Goal: Task Accomplishment & Management: Use online tool/utility

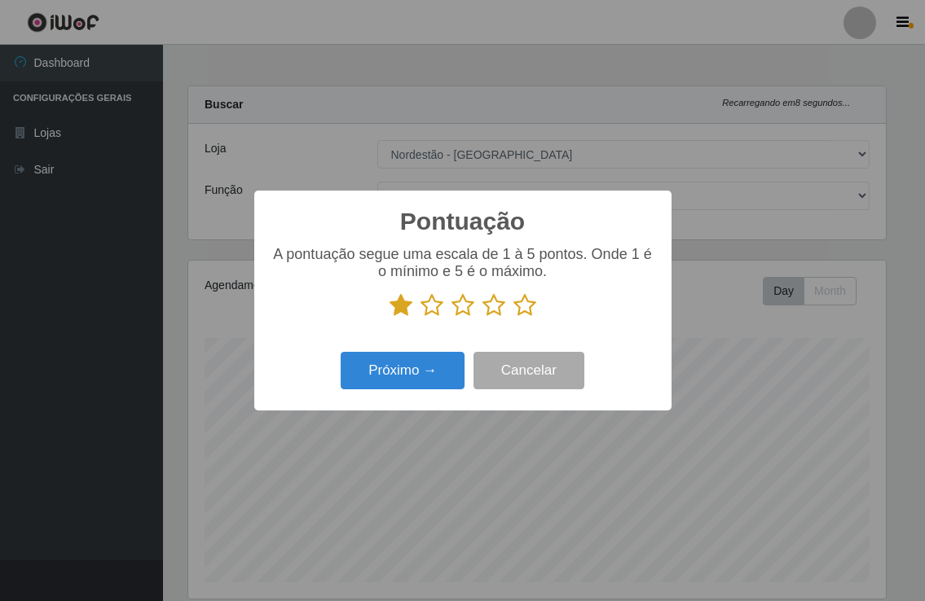
select select "454"
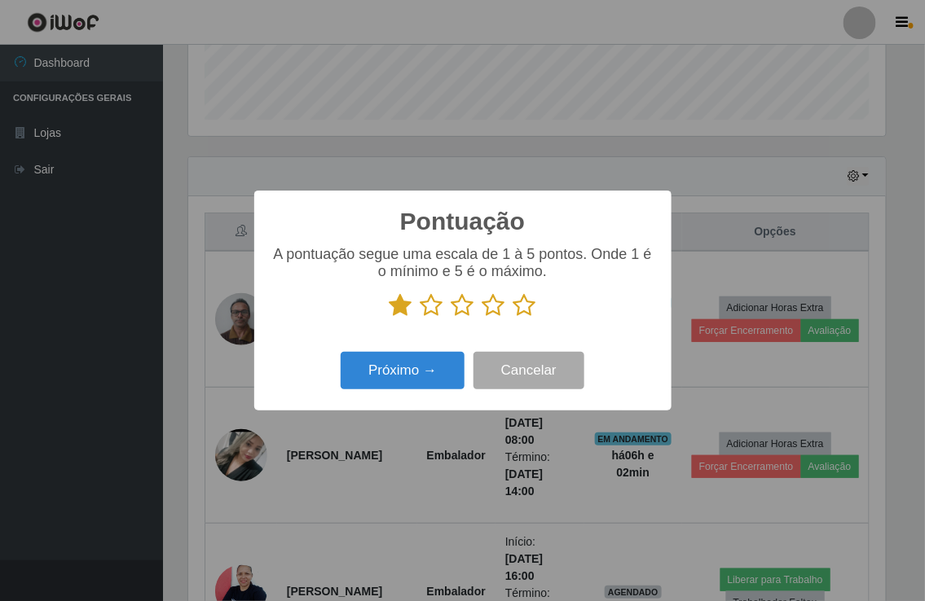
scroll to position [337, 696]
click at [428, 312] on icon at bounding box center [431, 305] width 23 height 24
click at [420, 318] on input "radio" at bounding box center [420, 318] width 0 height 0
click at [461, 305] on icon at bounding box center [462, 305] width 23 height 24
click at [451, 318] on input "radio" at bounding box center [451, 318] width 0 height 0
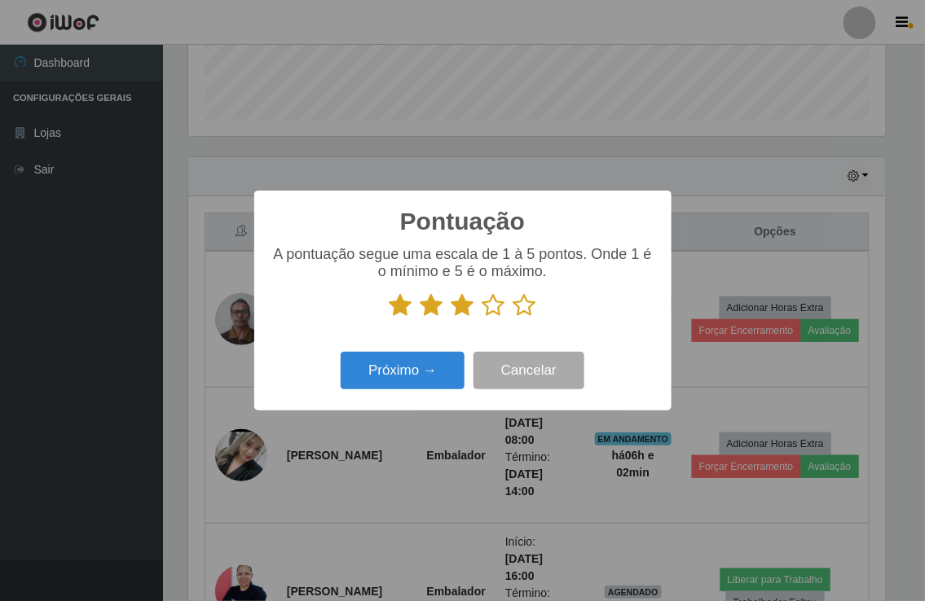
click at [491, 315] on icon at bounding box center [493, 305] width 23 height 24
click at [482, 318] on input "radio" at bounding box center [482, 318] width 0 height 0
click at [520, 305] on icon at bounding box center [524, 305] width 23 height 24
click at [513, 318] on input "radio" at bounding box center [513, 318] width 0 height 0
click at [421, 371] on button "Próximo →" at bounding box center [402, 371] width 124 height 38
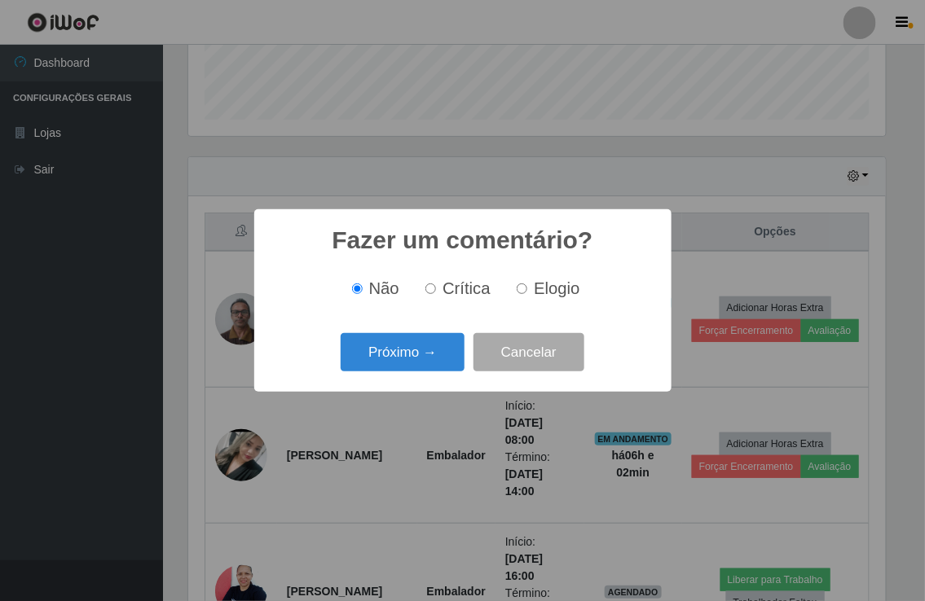
scroll to position [814205, 813846]
click at [413, 355] on button "Próximo →" at bounding box center [402, 352] width 124 height 38
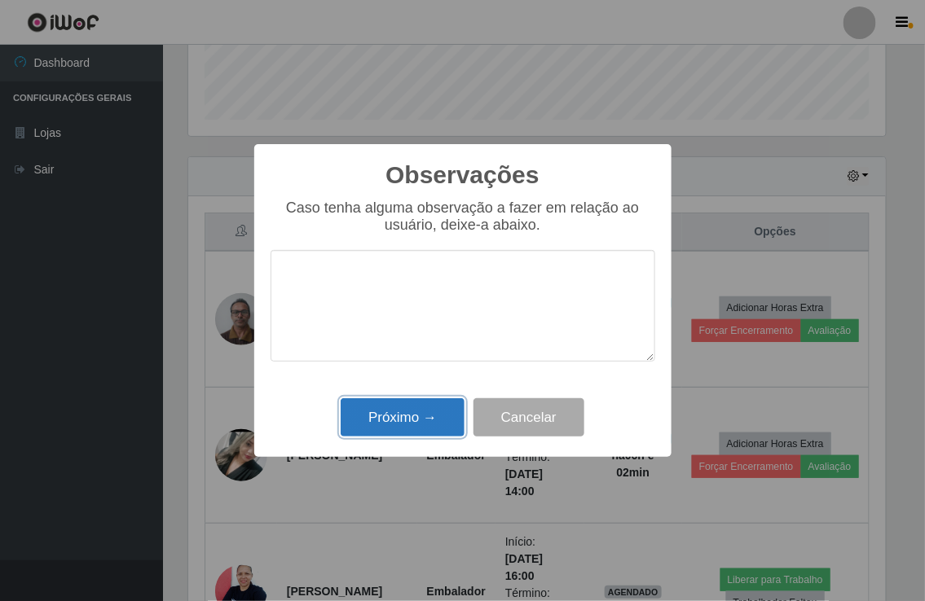
click at [410, 411] on button "Próximo →" at bounding box center [402, 417] width 124 height 38
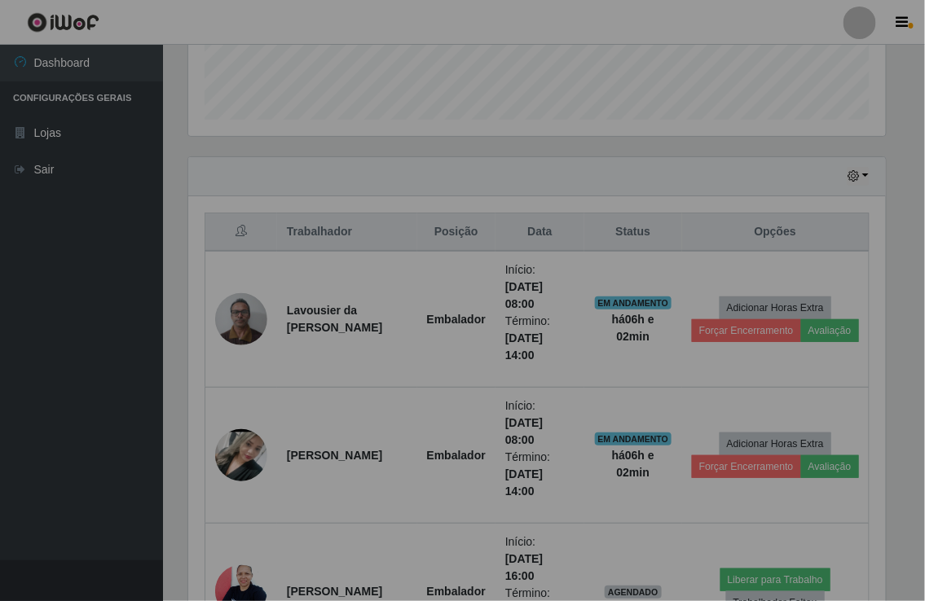
scroll to position [337, 706]
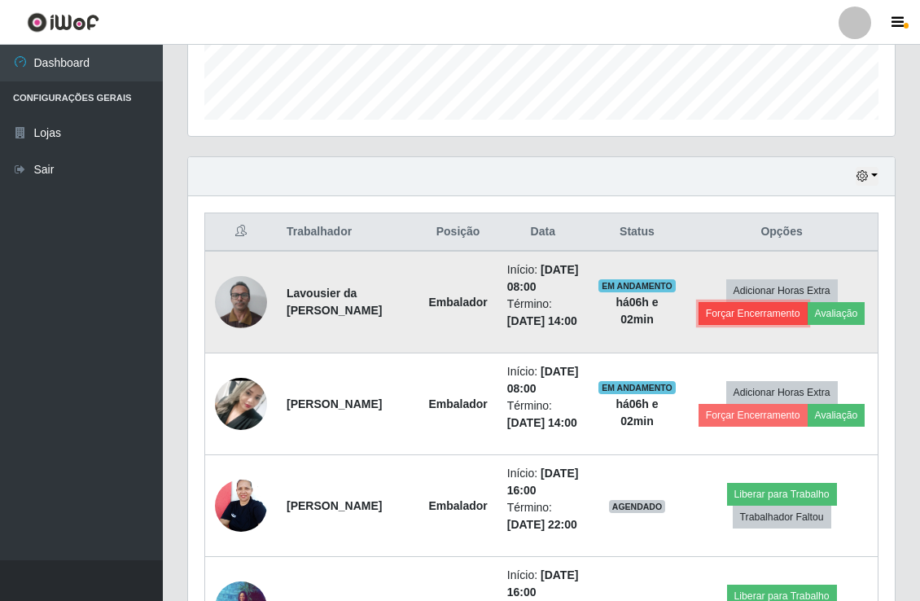
click at [747, 324] on button "Forçar Encerramento" at bounding box center [753, 313] width 109 height 23
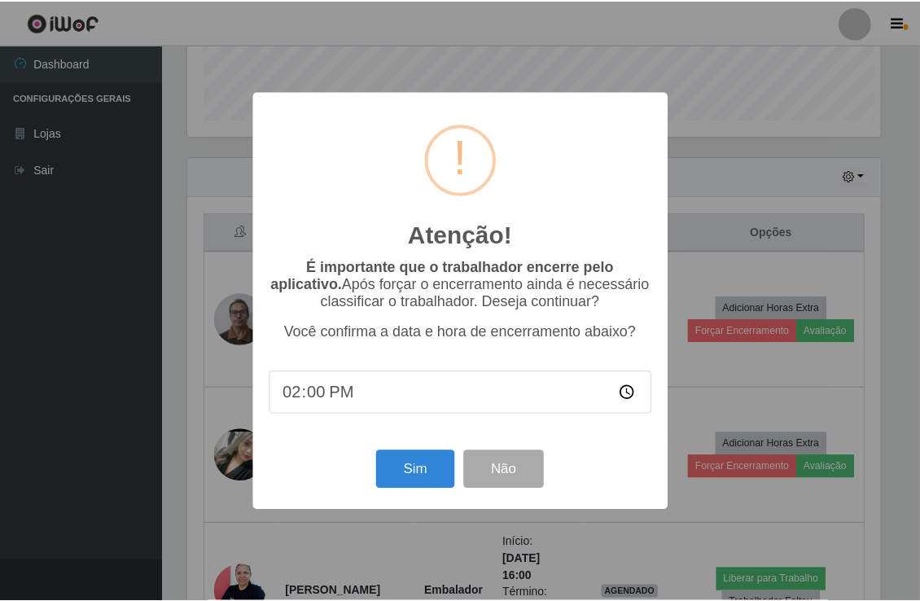
scroll to position [337, 696]
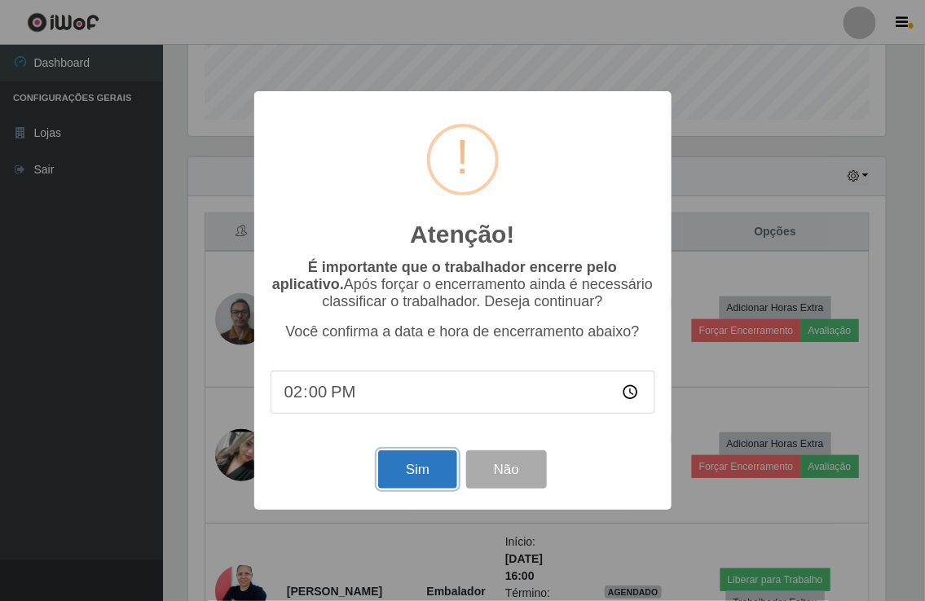
click at [433, 460] on button "Sim" at bounding box center [417, 469] width 79 height 38
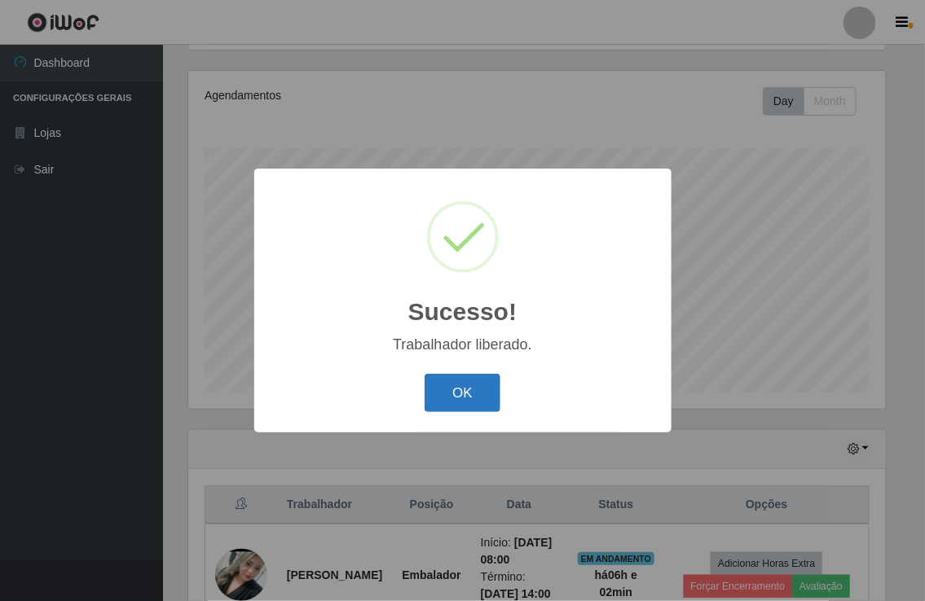
click at [481, 393] on button "OK" at bounding box center [462, 393] width 76 height 38
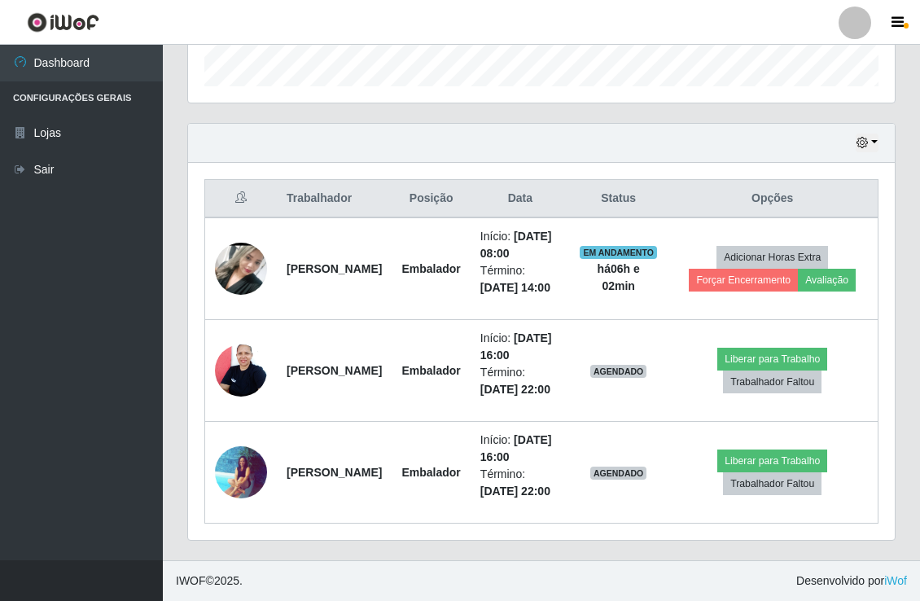
scroll to position [551, 0]
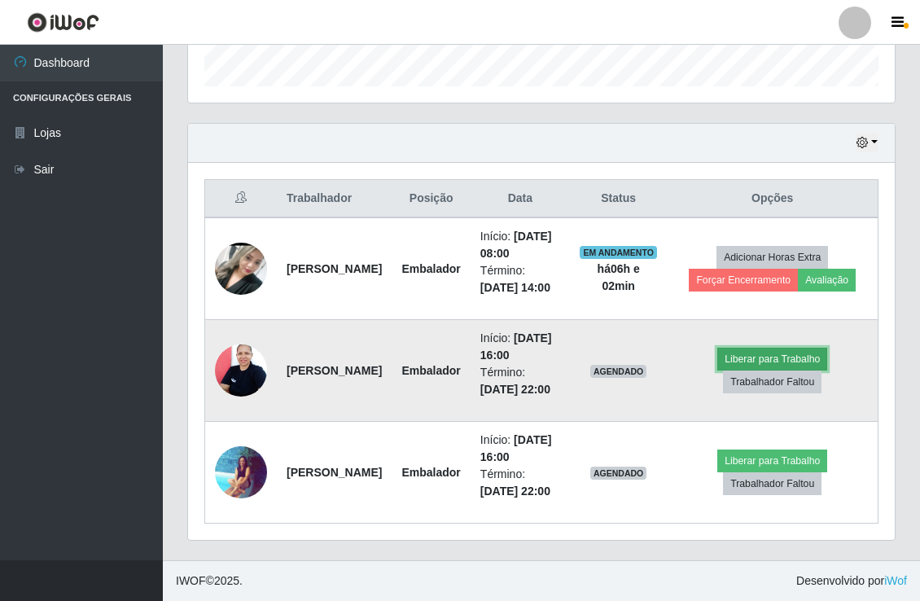
click at [780, 348] on button "Liberar para Trabalho" at bounding box center [773, 359] width 110 height 23
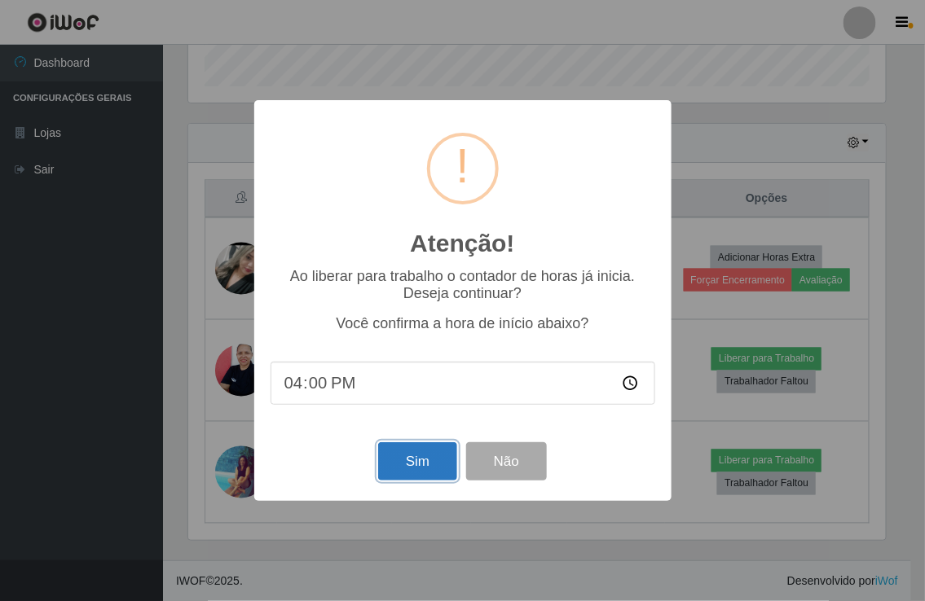
click at [437, 452] on button "Sim" at bounding box center [417, 461] width 79 height 38
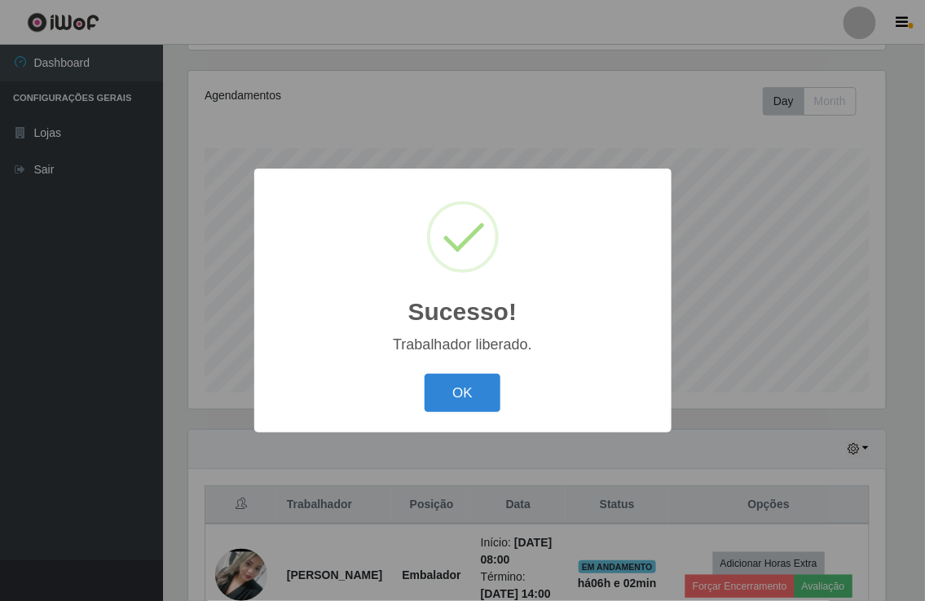
click at [482, 249] on div at bounding box center [463, 237] width 72 height 72
click at [516, 283] on div "Sucesso! ×" at bounding box center [462, 261] width 384 height 152
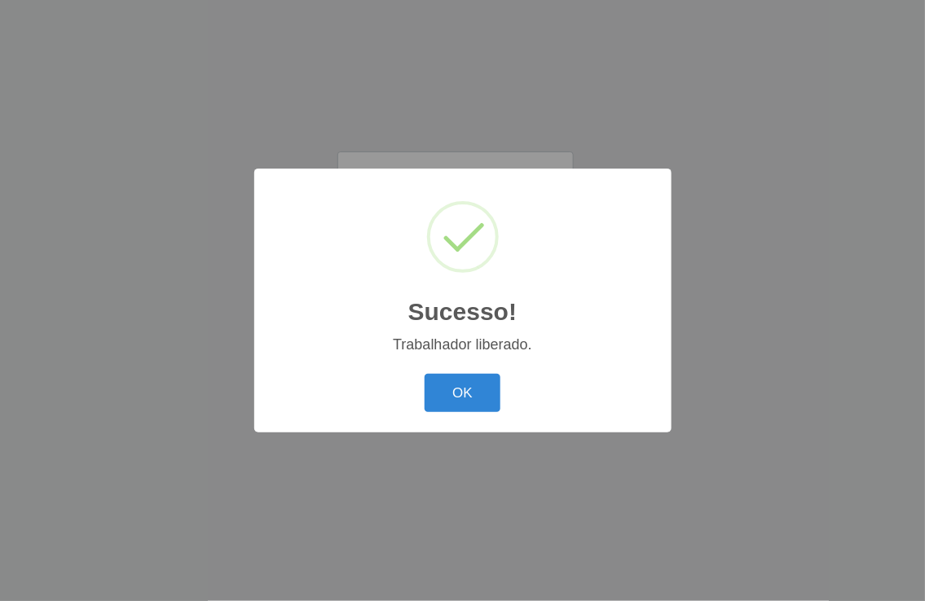
click at [678, 322] on div "Sucesso! × Trabalhador liberado. OK Cancel" at bounding box center [462, 300] width 925 height 601
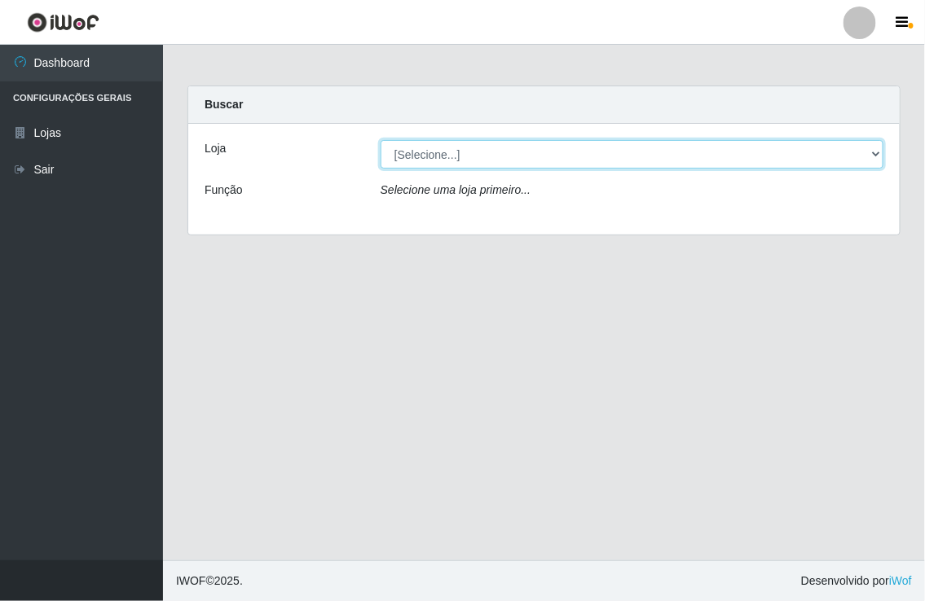
click at [874, 151] on select "[Selecione...] Nordestão - [GEOGRAPHIC_DATA]" at bounding box center [631, 154] width 503 height 29
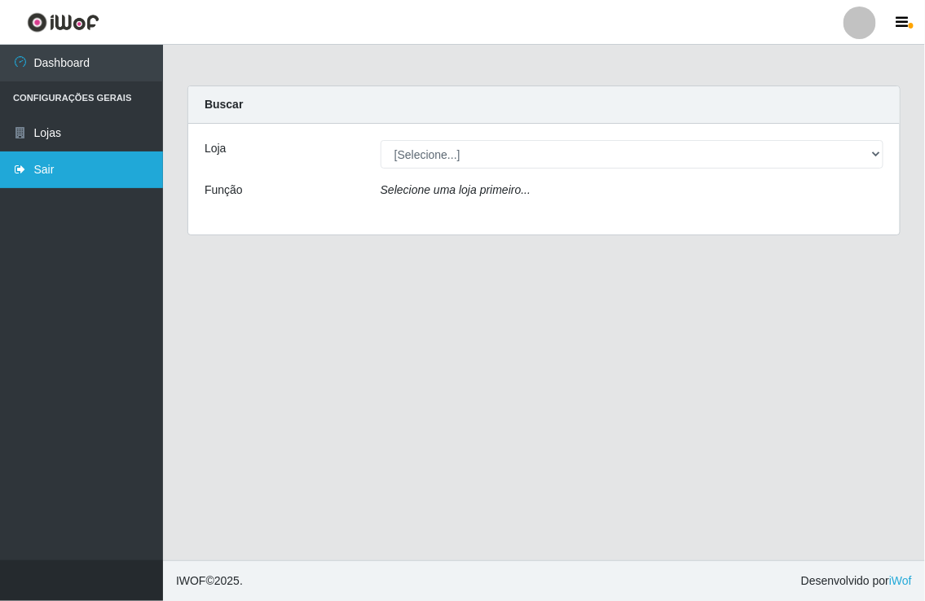
click at [76, 174] on link "Sair" at bounding box center [81, 170] width 163 height 37
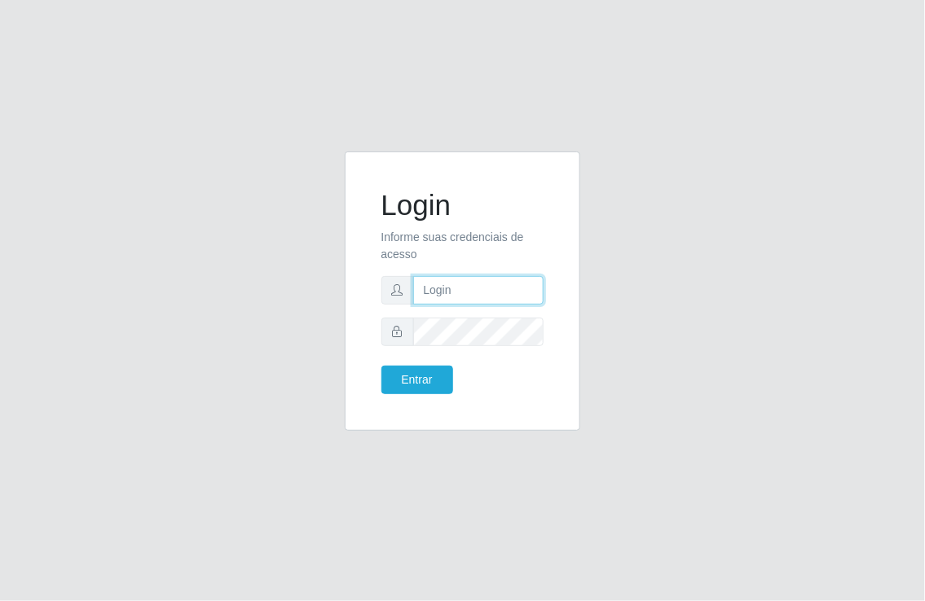
click at [424, 291] on input "text" at bounding box center [478, 290] width 131 height 29
type input "[EMAIL_ADDRESS][DOMAIN_NAME]"
click at [381, 366] on button "Entrar" at bounding box center [417, 380] width 72 height 29
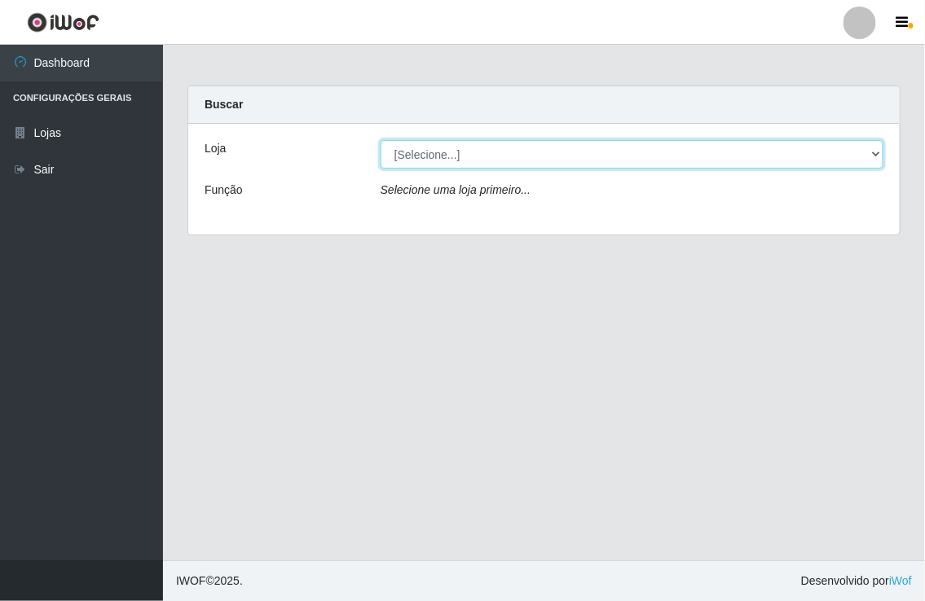
click at [872, 147] on select "[Selecione...] Nordestão - [GEOGRAPHIC_DATA]" at bounding box center [631, 154] width 503 height 29
select select "454"
click at [380, 140] on select "[Selecione...] Nordestão - [GEOGRAPHIC_DATA]" at bounding box center [631, 154] width 503 height 29
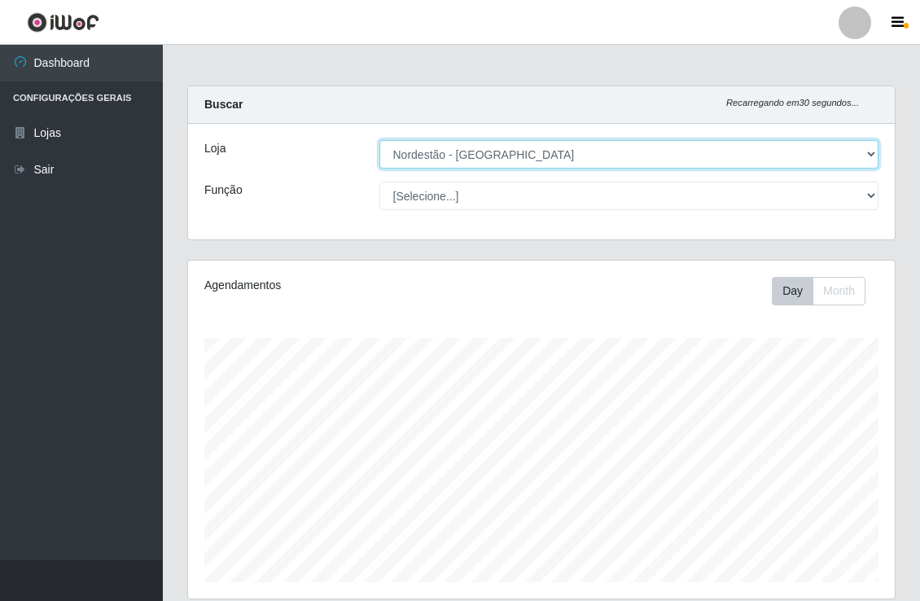
scroll to position [337, 706]
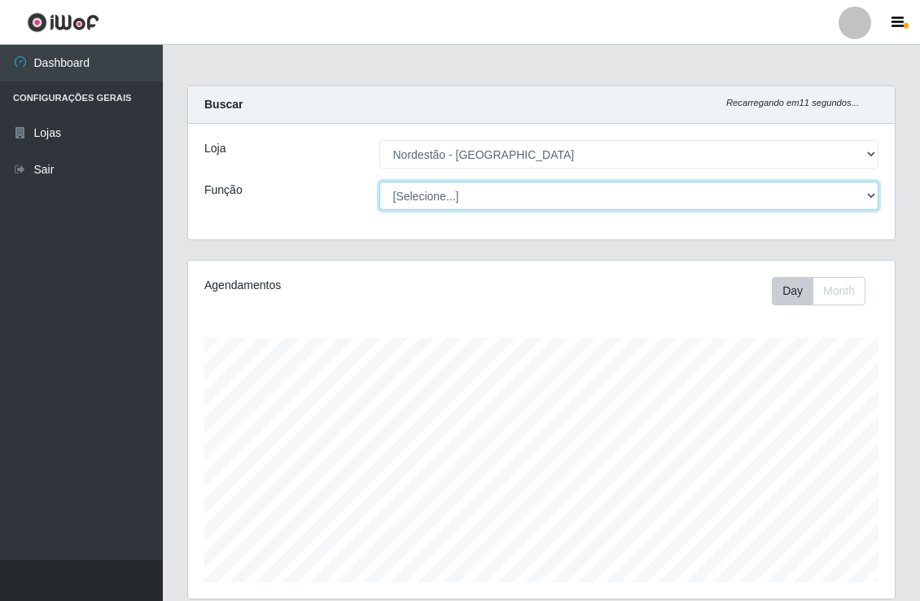
click at [873, 194] on select "[Selecione...] Balconista de Padaria Balconista de Padaria + Balconista de Pada…" at bounding box center [630, 196] width 500 height 29
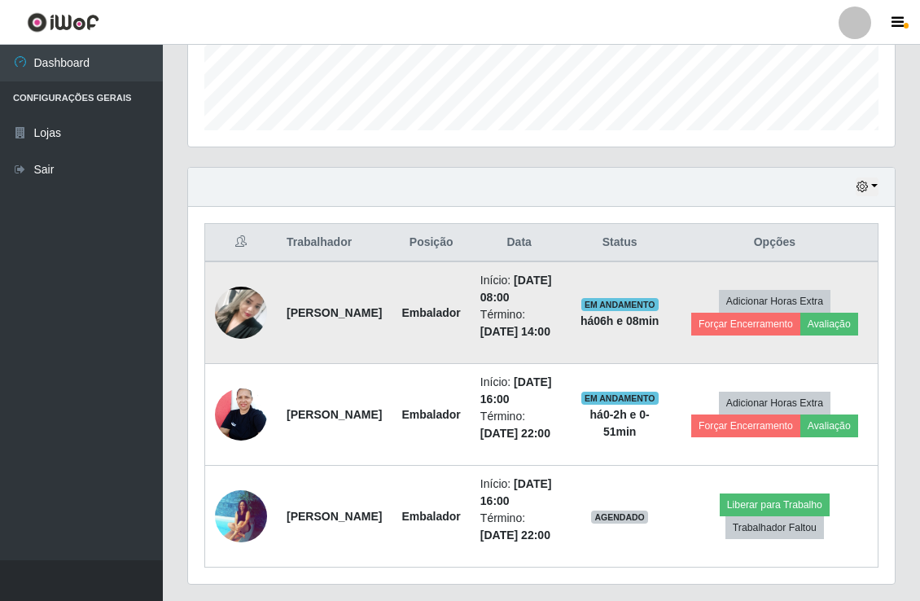
scroll to position [542, 0]
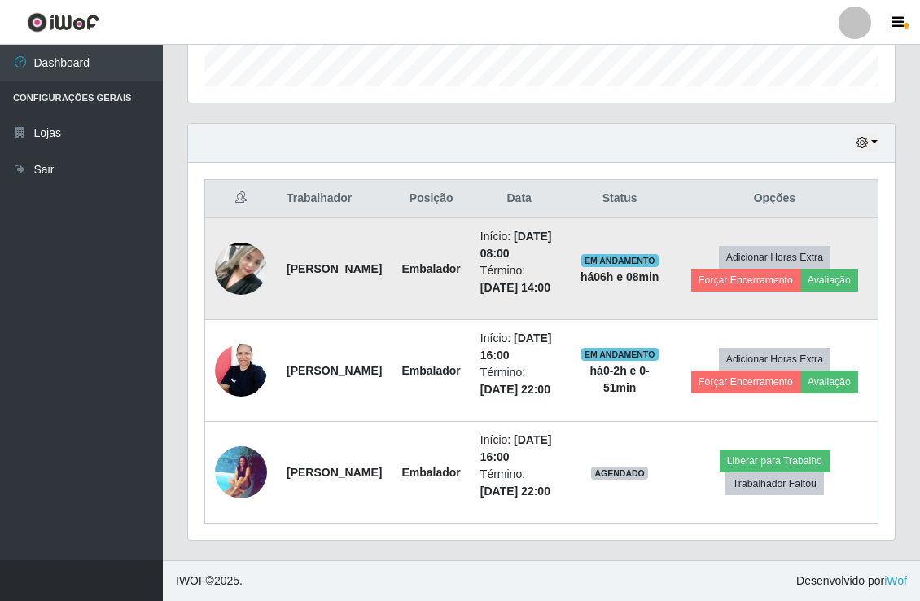
click at [231, 226] on img at bounding box center [241, 269] width 52 height 116
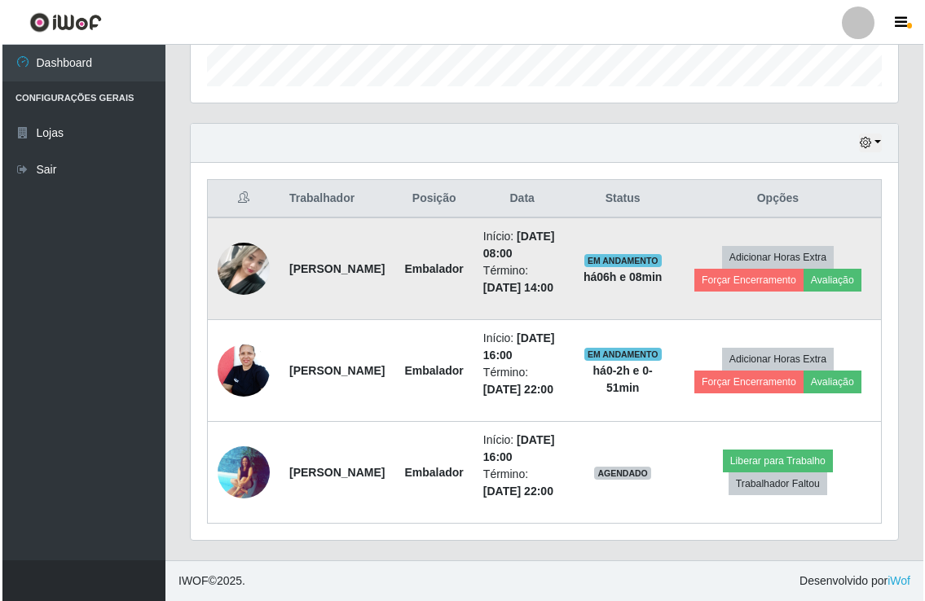
scroll to position [337, 696]
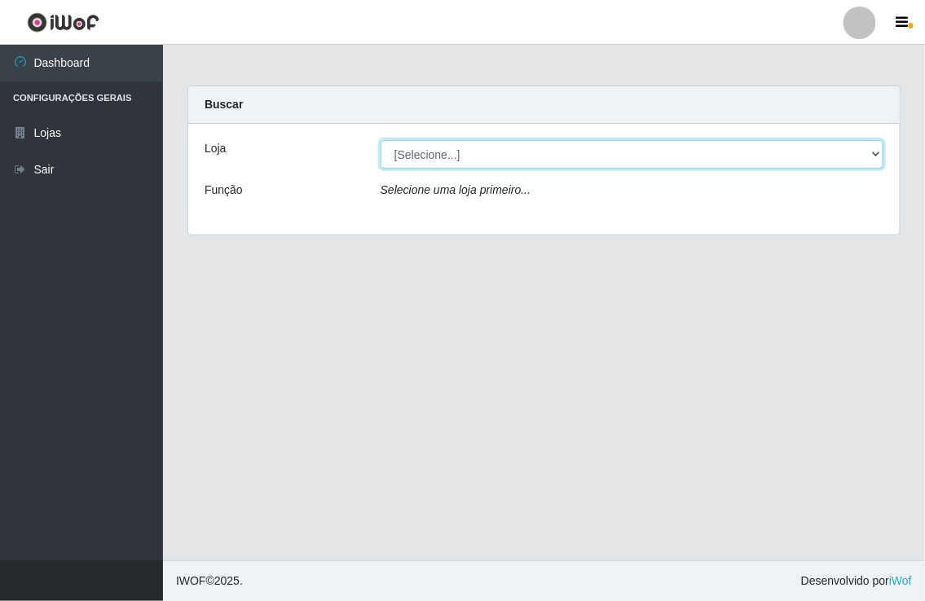
click at [876, 149] on select "[Selecione...] Nordestão - [GEOGRAPHIC_DATA]" at bounding box center [631, 154] width 503 height 29
select select "454"
click at [380, 140] on select "[Selecione...] Nordestão - [GEOGRAPHIC_DATA]" at bounding box center [631, 154] width 503 height 29
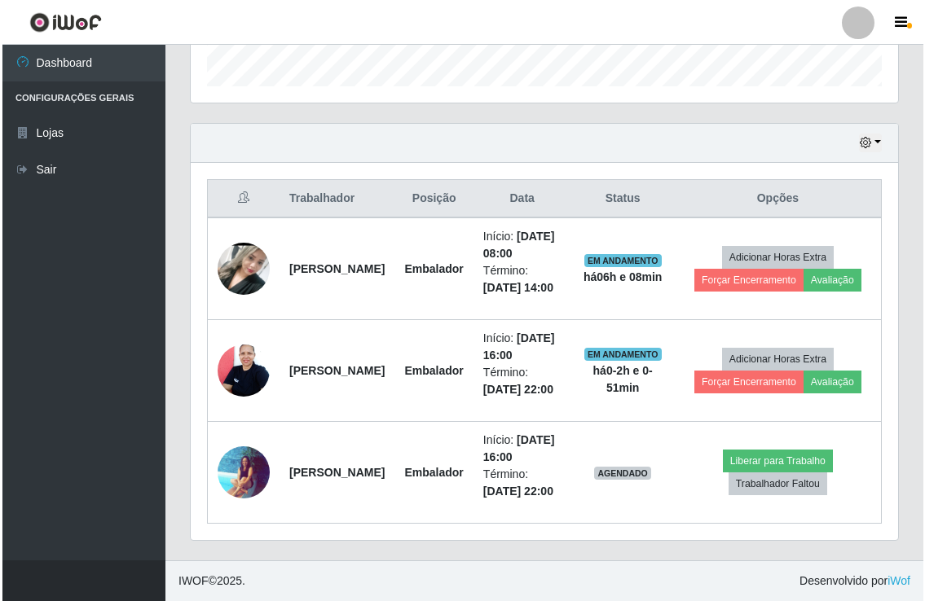
scroll to position [542, 0]
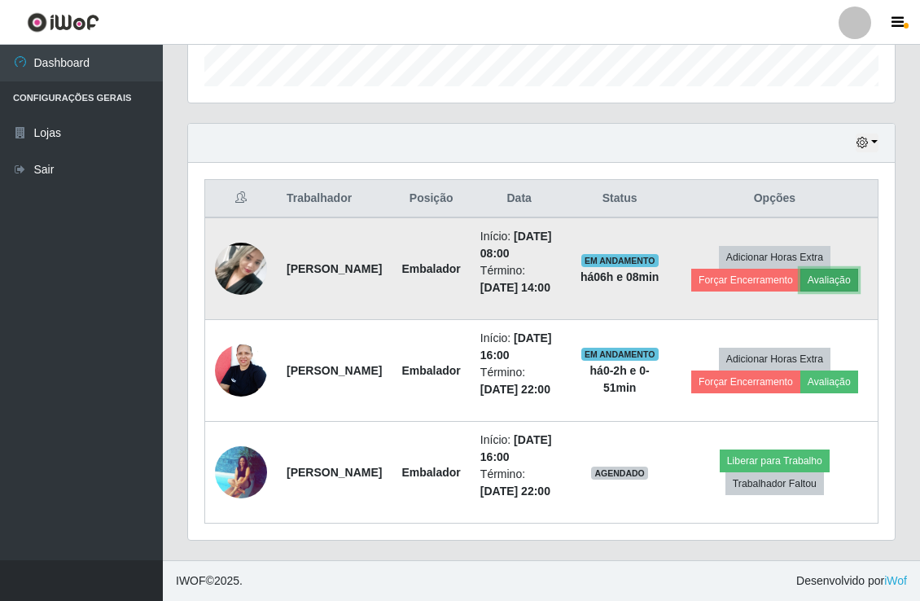
click at [821, 269] on button "Avaliação" at bounding box center [830, 280] width 58 height 23
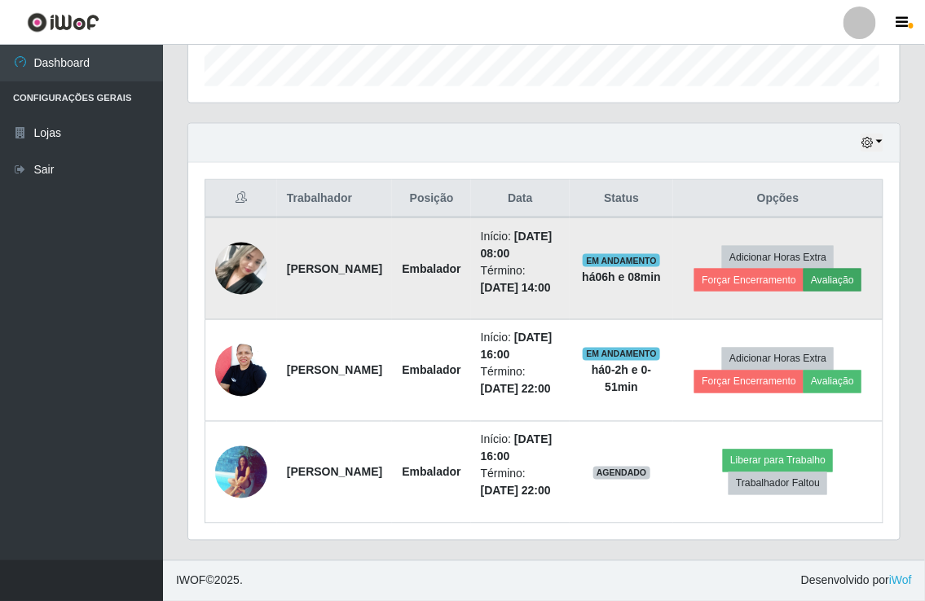
scroll to position [337, 696]
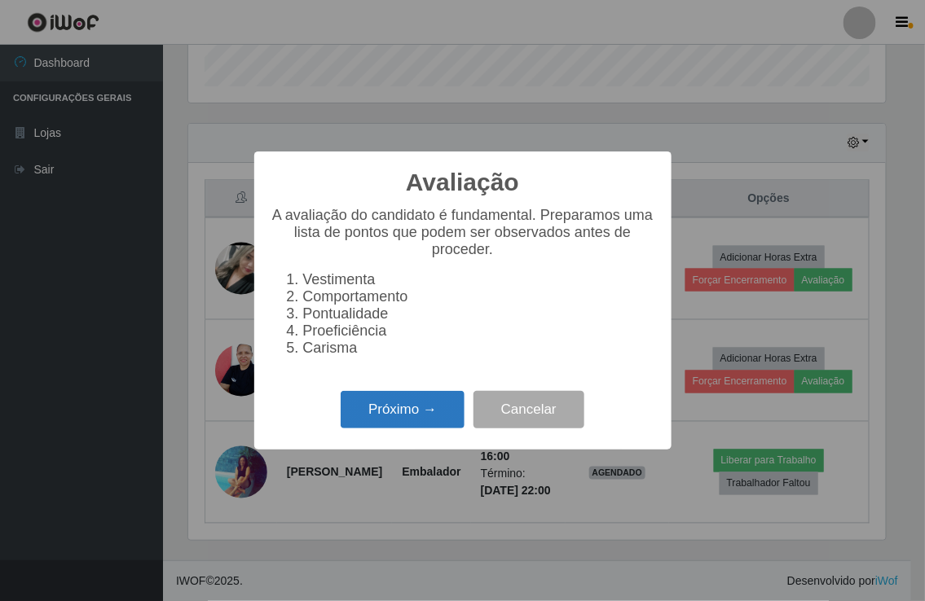
click at [440, 421] on button "Próximo →" at bounding box center [402, 410] width 124 height 38
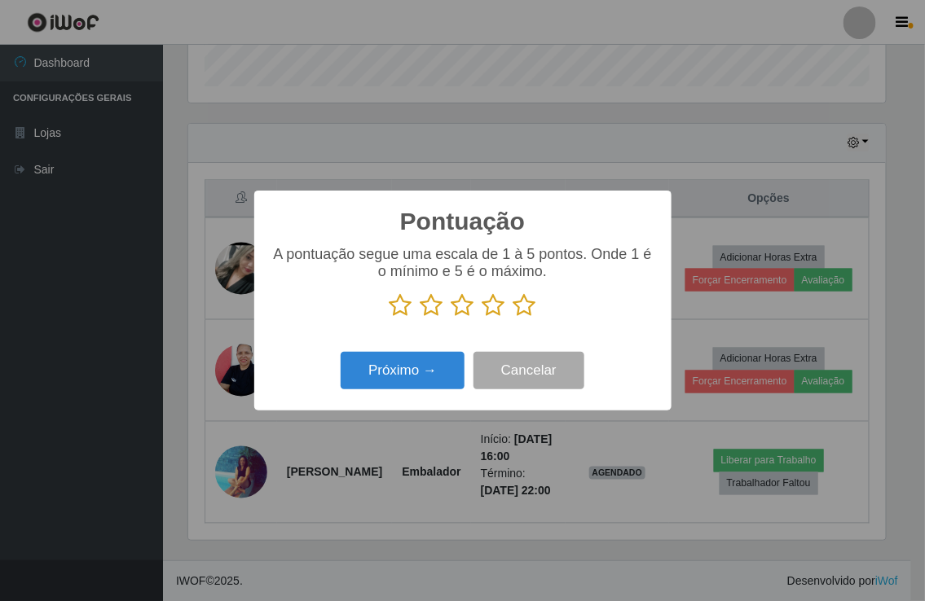
click at [392, 301] on icon at bounding box center [400, 305] width 23 height 24
click at [389, 318] on input "radio" at bounding box center [389, 318] width 0 height 0
click at [429, 310] on icon at bounding box center [431, 305] width 23 height 24
click at [420, 318] on input "radio" at bounding box center [420, 318] width 0 height 0
click at [464, 311] on icon at bounding box center [462, 305] width 23 height 24
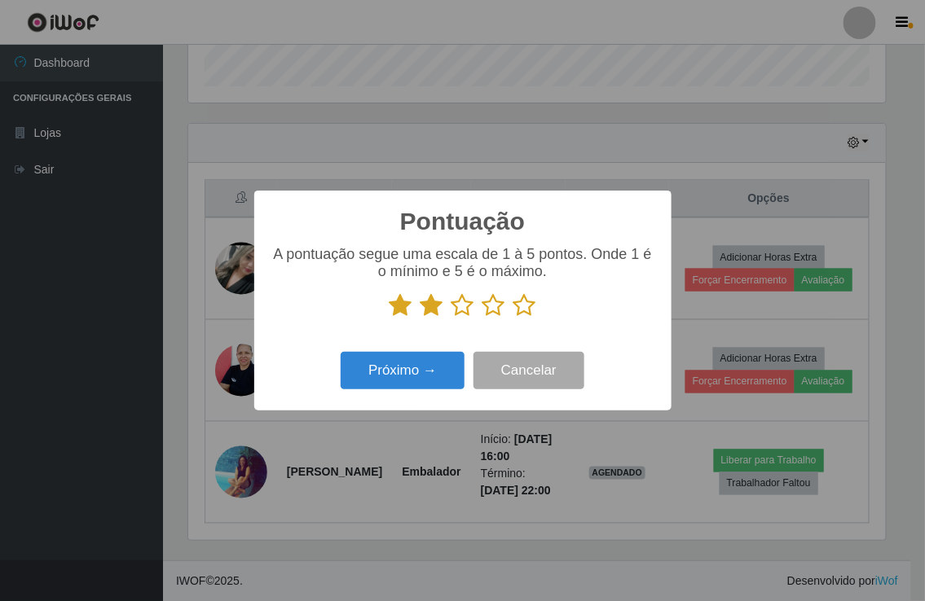
click at [451, 318] on input "radio" at bounding box center [451, 318] width 0 height 0
drag, startPoint x: 491, startPoint y: 305, endPoint x: 516, endPoint y: 310, distance: 24.8
click at [492, 305] on icon at bounding box center [493, 305] width 23 height 24
click at [482, 318] on input "radio" at bounding box center [482, 318] width 0 height 0
click at [516, 310] on icon at bounding box center [524, 305] width 23 height 24
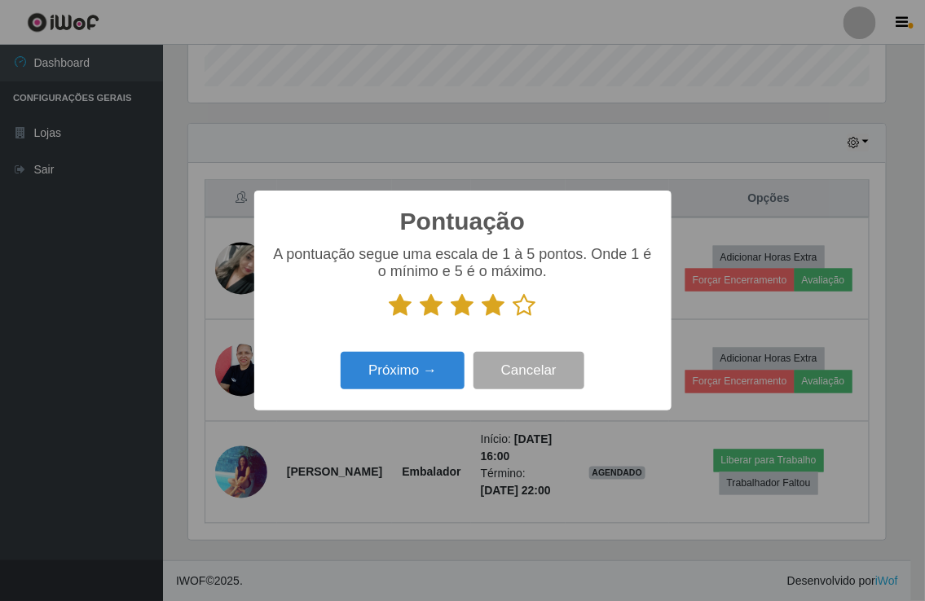
click at [513, 318] on input "radio" at bounding box center [513, 318] width 0 height 0
click at [409, 375] on button "Próximo →" at bounding box center [402, 371] width 124 height 38
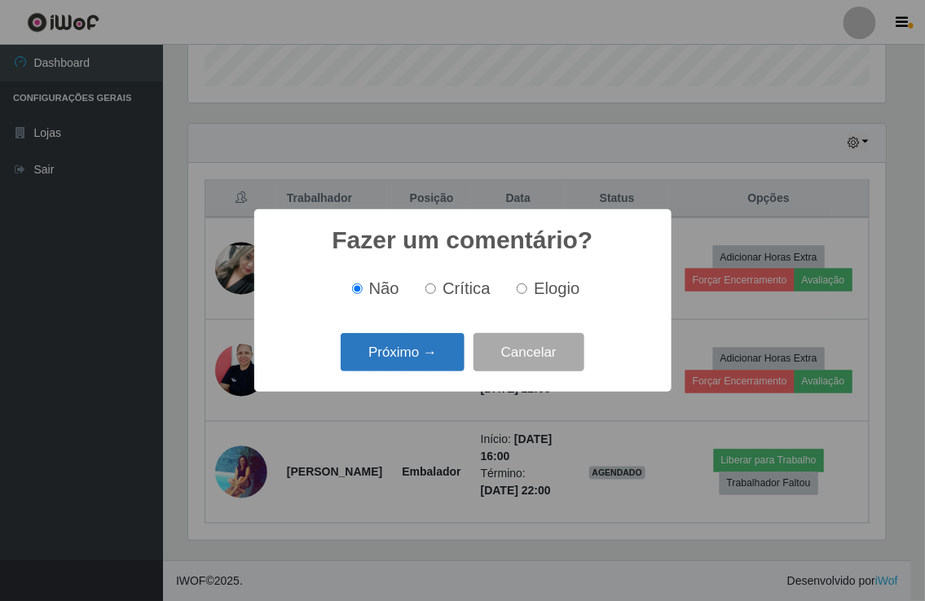
click at [456, 348] on button "Próximo →" at bounding box center [402, 352] width 124 height 38
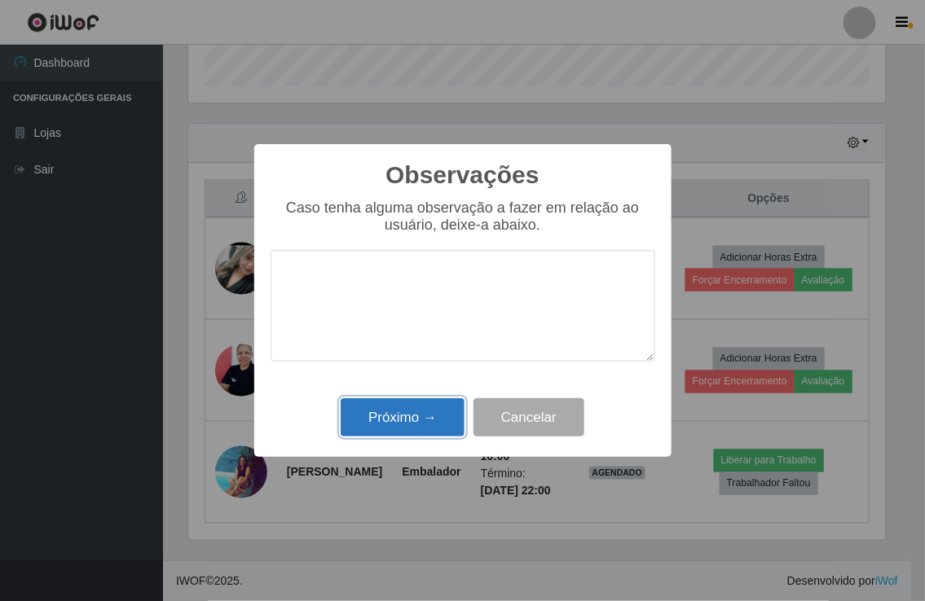
click at [428, 416] on button "Próximo →" at bounding box center [402, 417] width 124 height 38
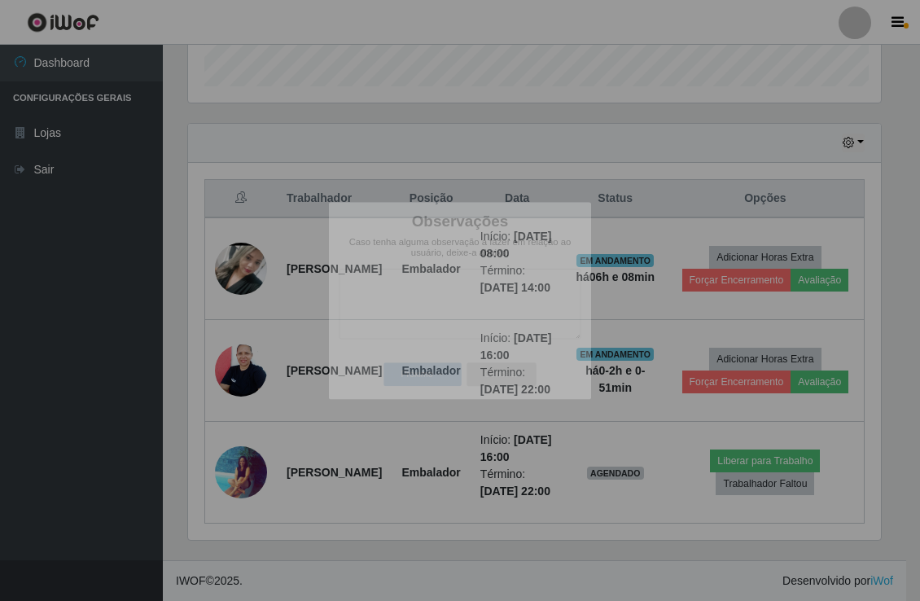
scroll to position [337, 706]
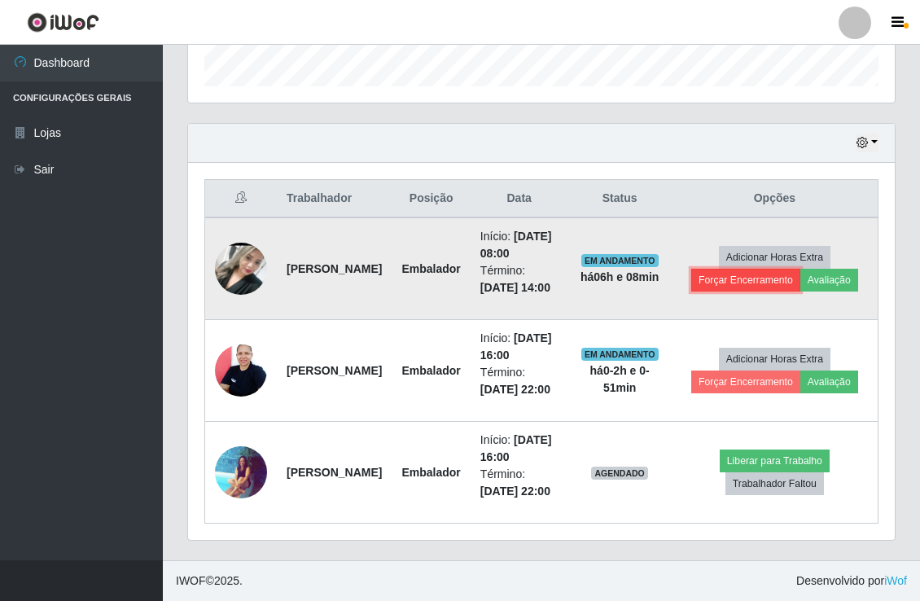
click at [721, 269] on button "Forçar Encerramento" at bounding box center [746, 280] width 109 height 23
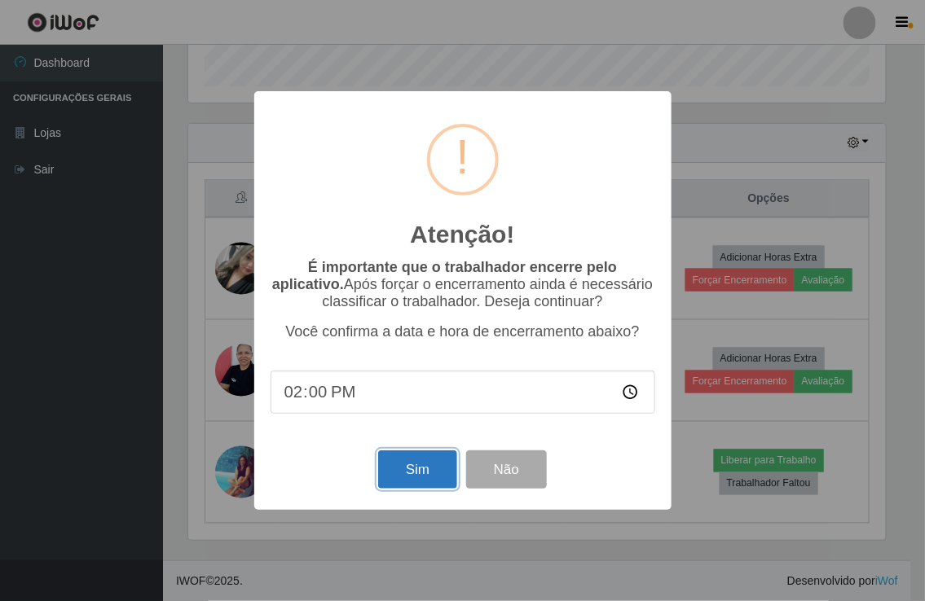
click at [418, 481] on button "Sim" at bounding box center [417, 469] width 79 height 38
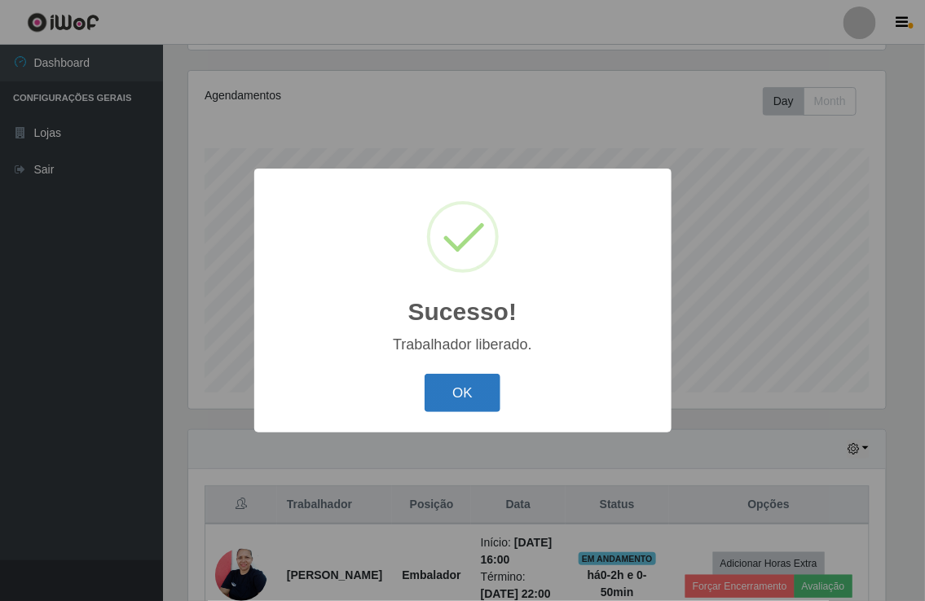
click at [482, 391] on button "OK" at bounding box center [462, 393] width 76 height 38
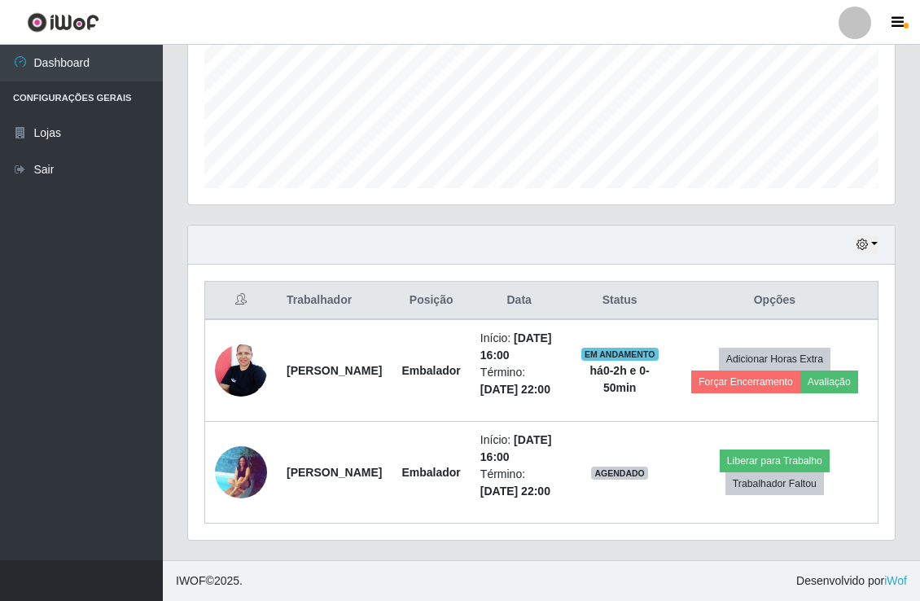
scroll to position [191, 0]
